Goal: Book appointment/travel/reservation

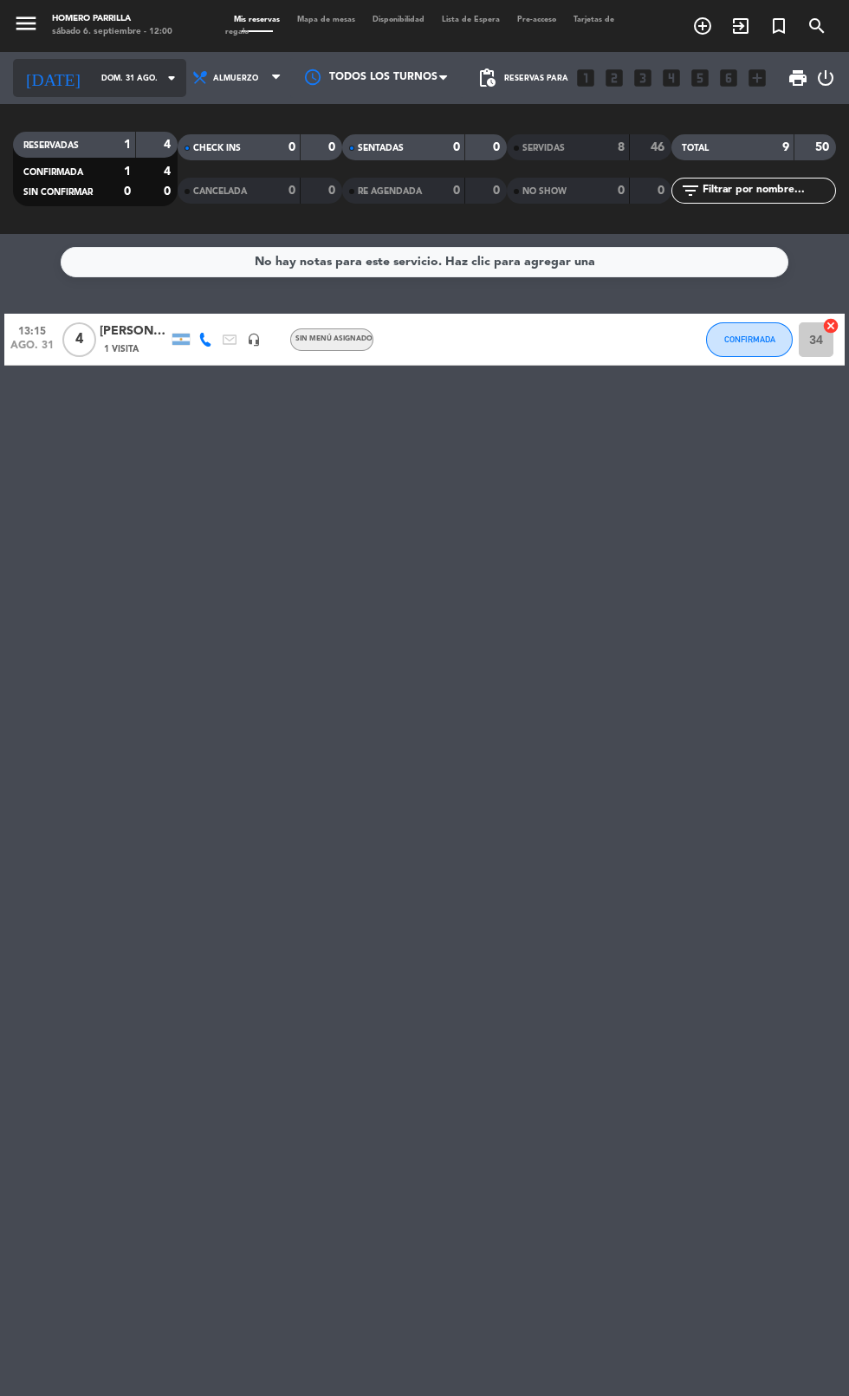
click at [96, 73] on input "dom. 31 ago." at bounding box center [147, 78] width 109 height 27
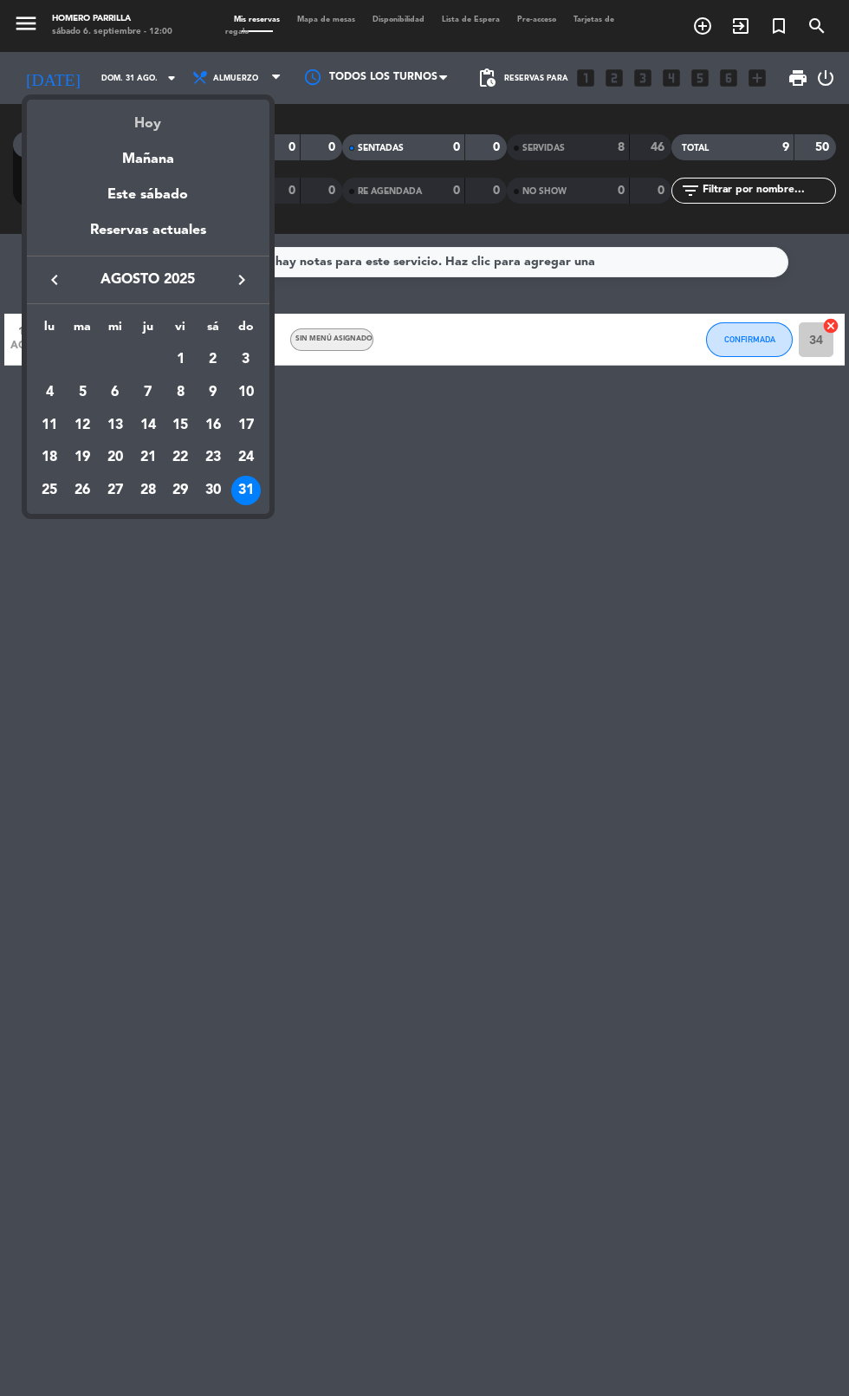
click at [154, 124] on div "Hoy" at bounding box center [148, 118] width 243 height 36
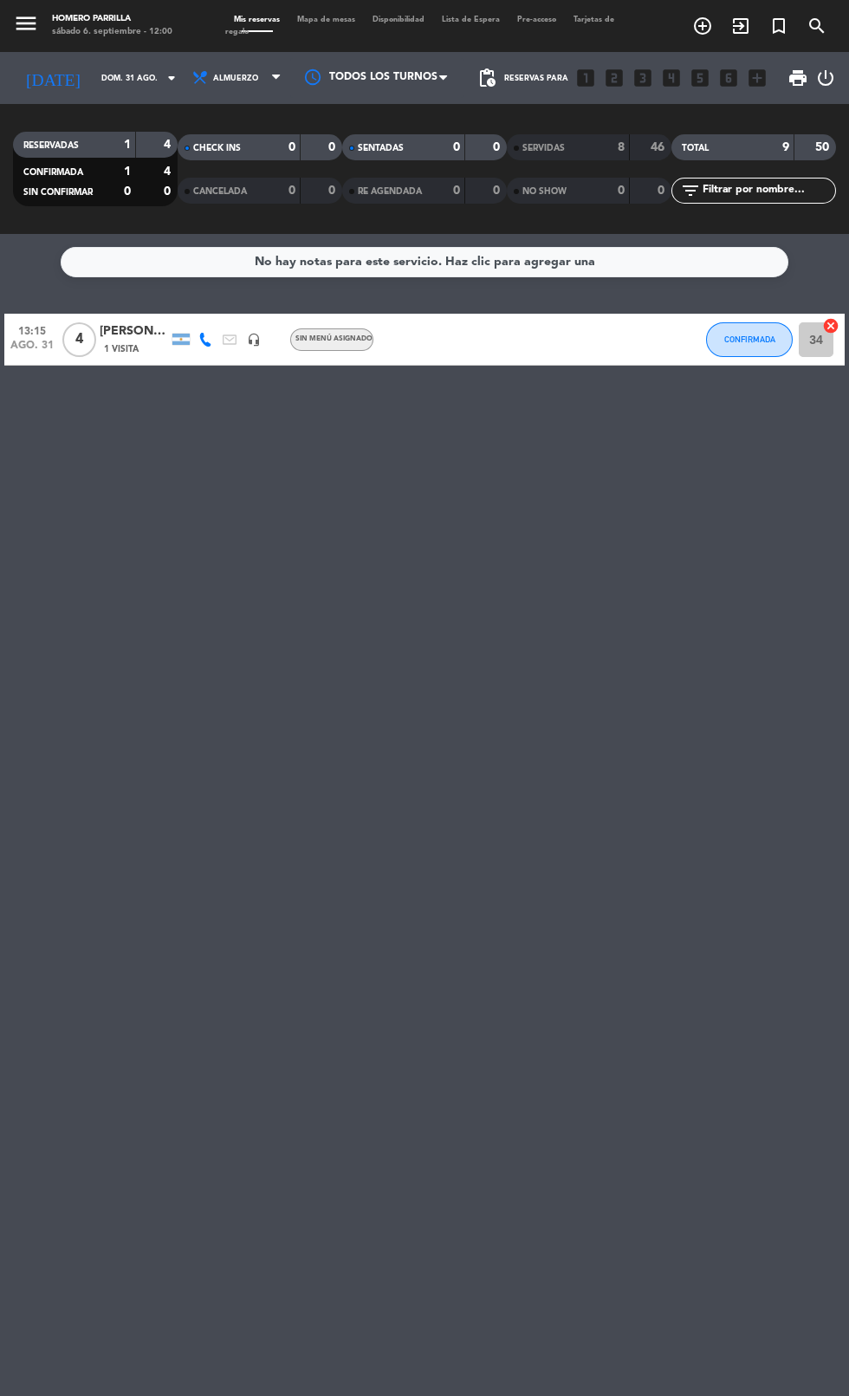
type input "[DATE]"
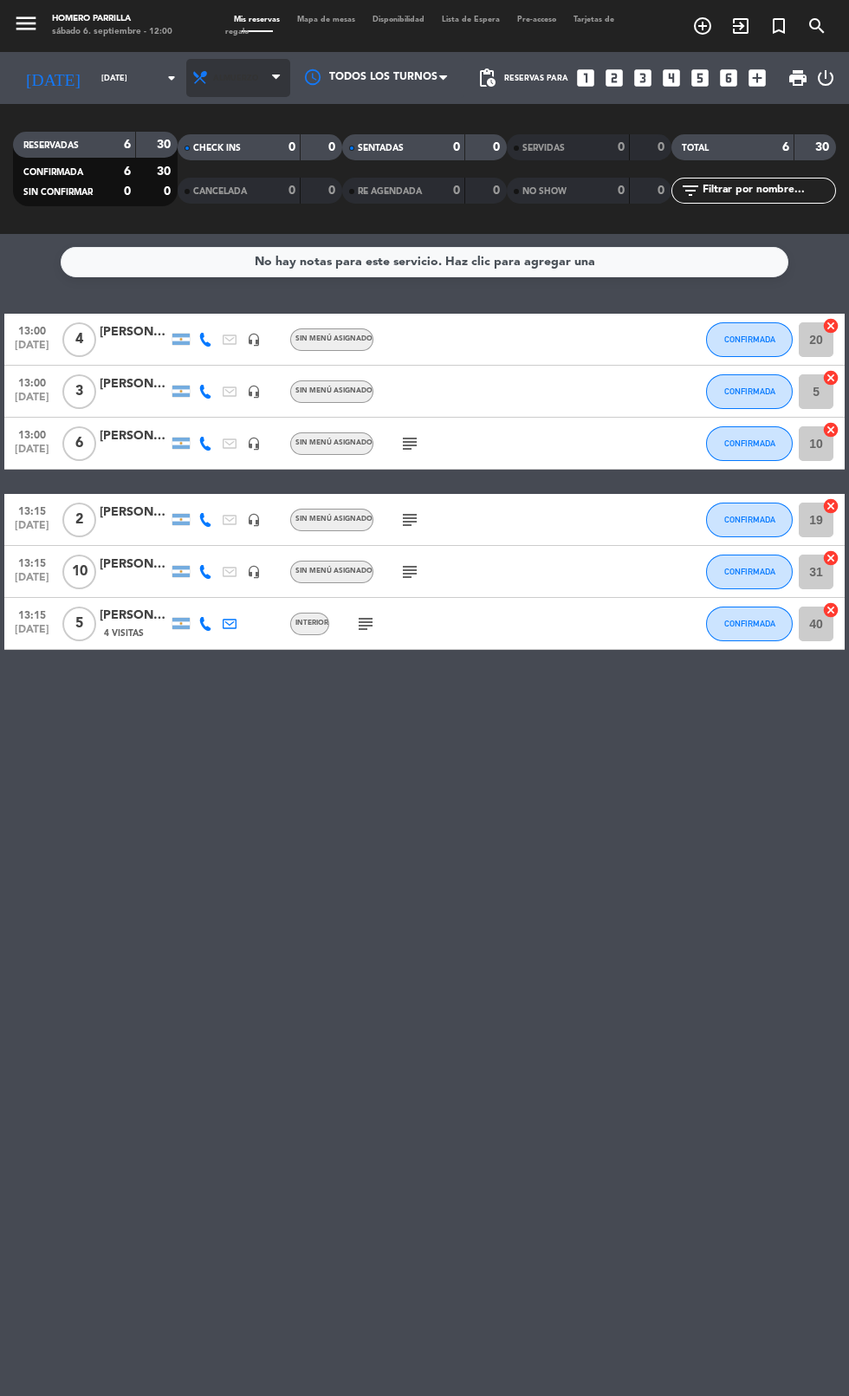
click at [237, 78] on span "Almuerzo" at bounding box center [238, 78] width 104 height 38
click at [237, 195] on div "menu [PERSON_NAME][DATE] 6. septiembre - 12:00 Mis reservas Mapa de mesas Dispo…" at bounding box center [424, 117] width 849 height 234
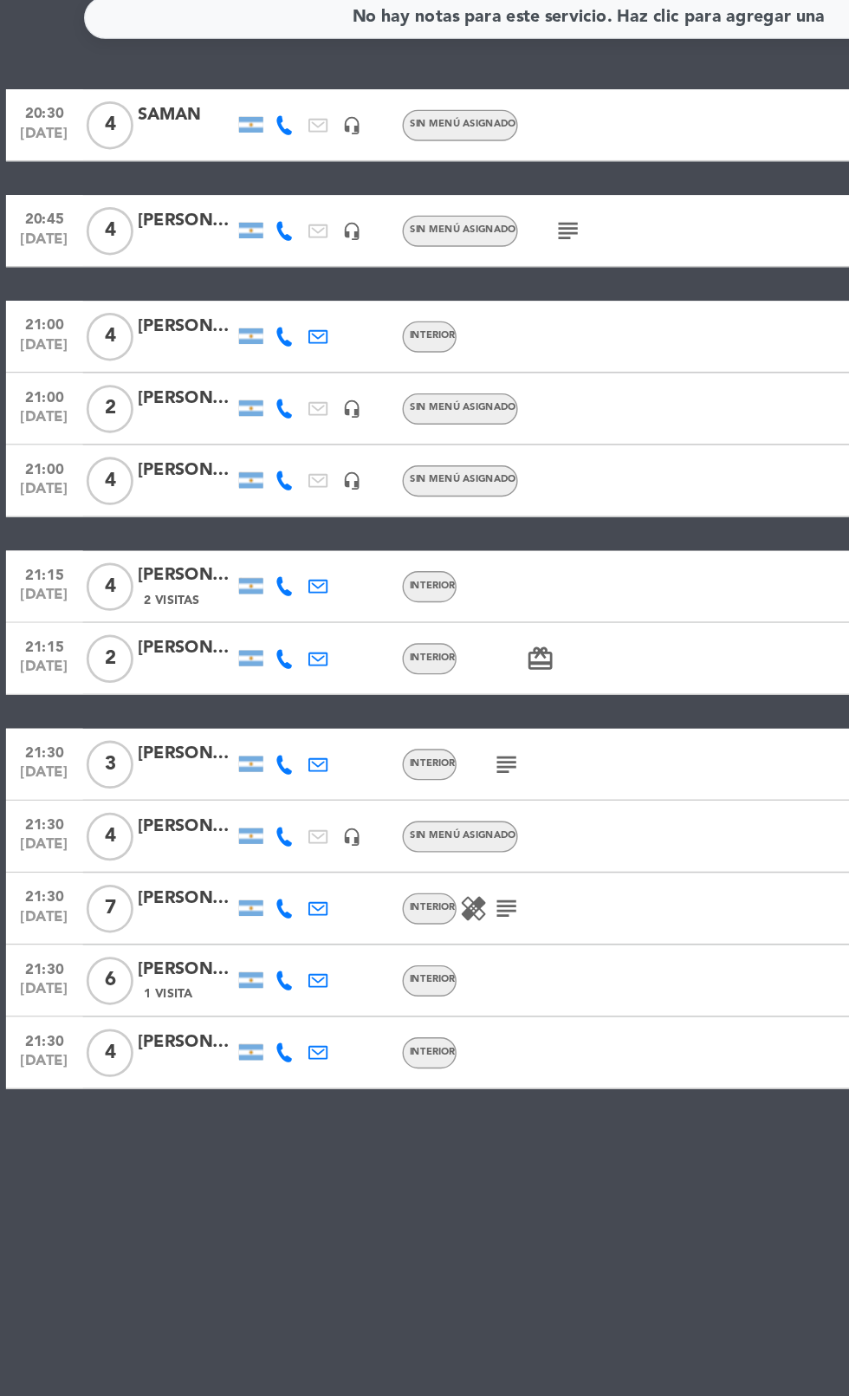
click at [373, 904] on icon "subject" at bounding box center [365, 904] width 21 height 21
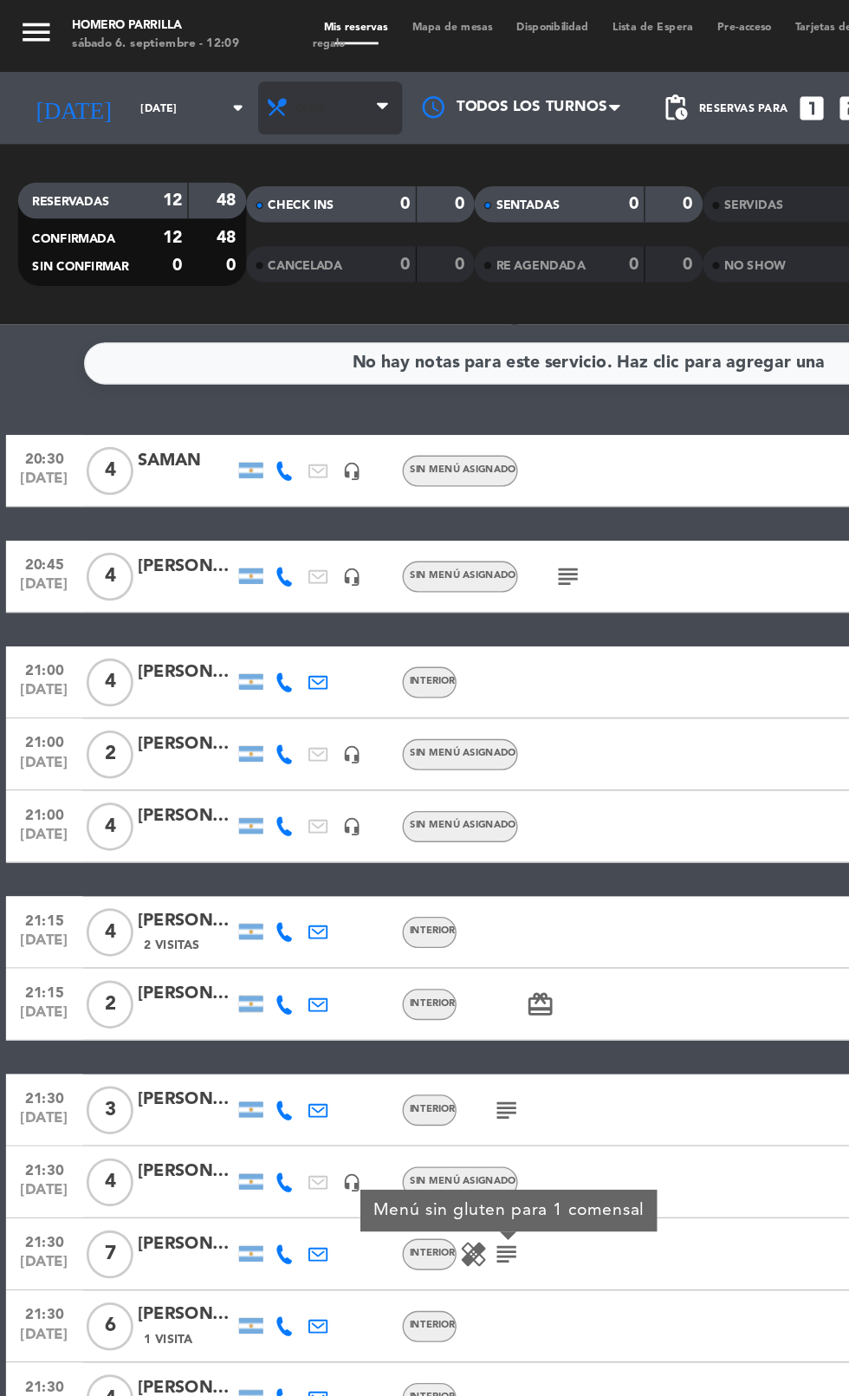
click at [234, 64] on span "Cena" at bounding box center [238, 78] width 104 height 38
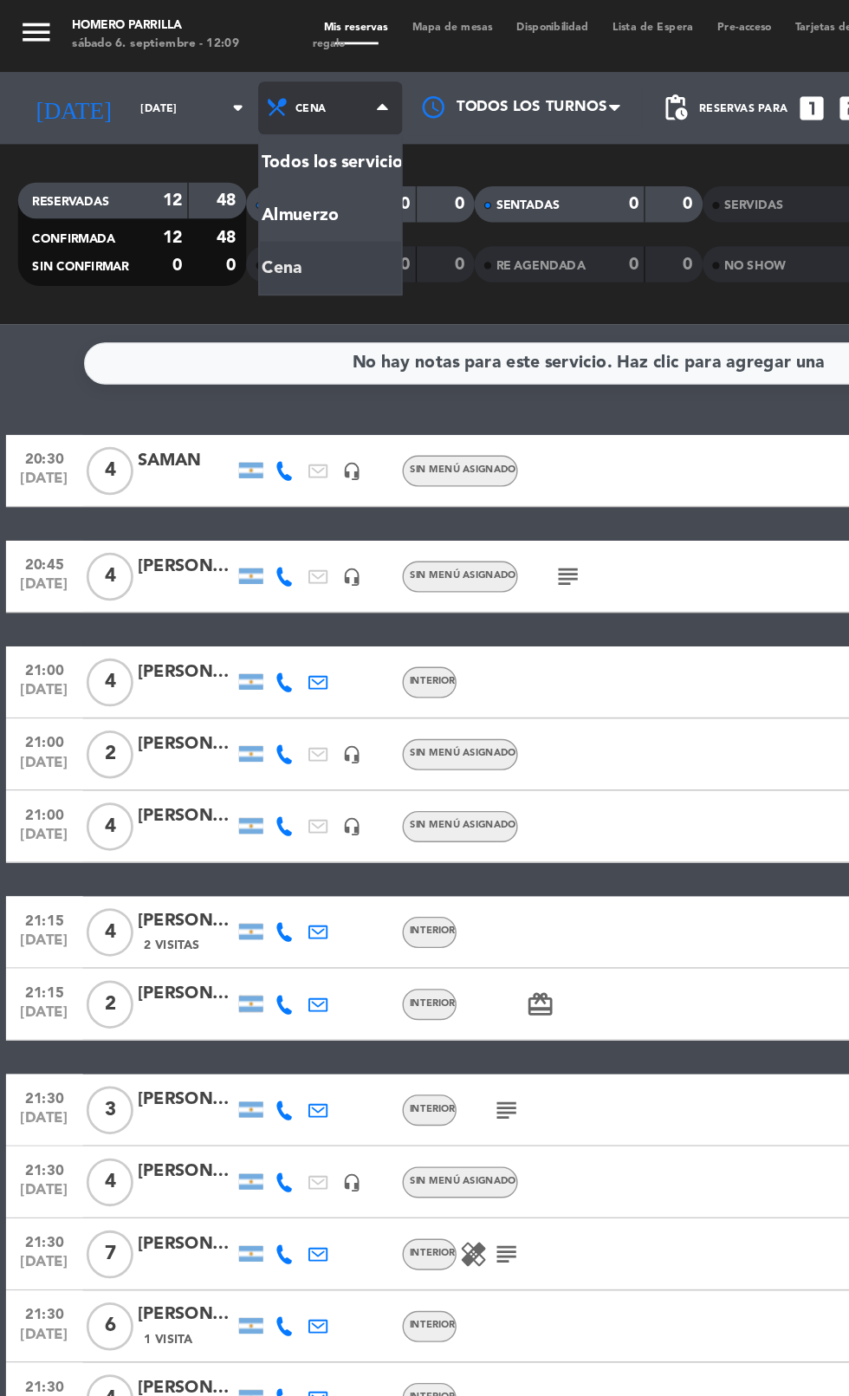
click at [213, 144] on div "menu [PERSON_NAME][DATE] 6. septiembre - 12:09 Mis reservas Mapa de mesas Dispo…" at bounding box center [424, 117] width 849 height 234
